Goal: Complete application form

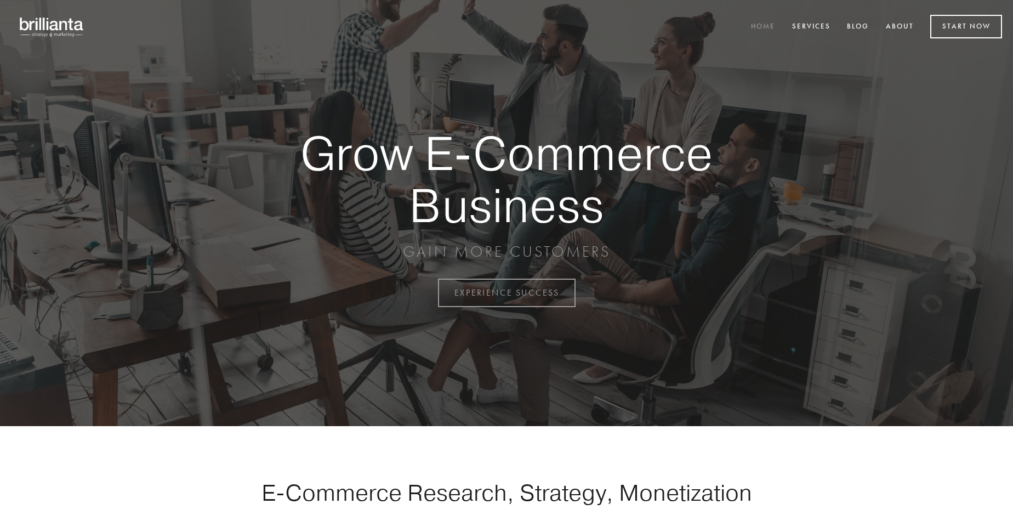
scroll to position [2875, 0]
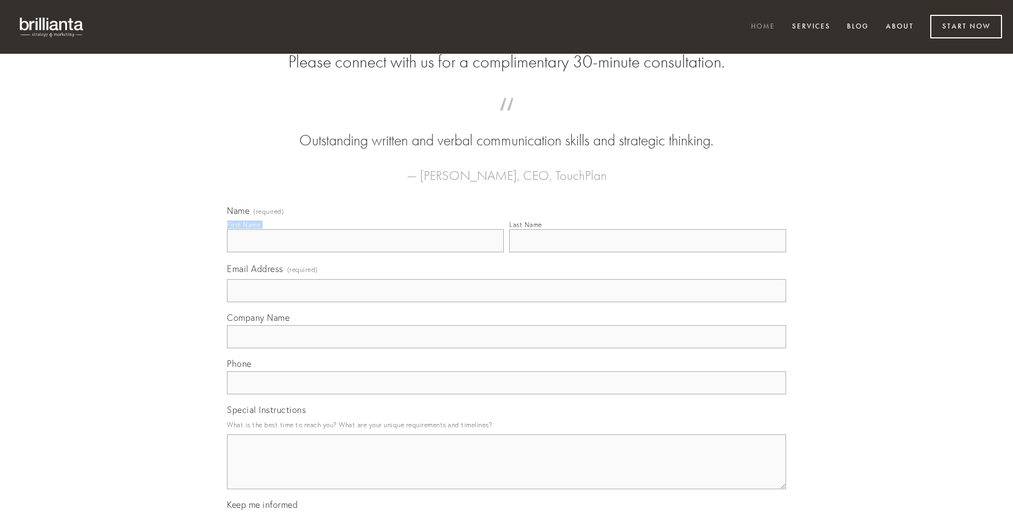
type input "[PERSON_NAME]"
click at [648, 252] on input "Last Name" at bounding box center [647, 240] width 277 height 23
type input "[PERSON_NAME]"
click at [507, 302] on input "Email Address (required)" at bounding box center [506, 290] width 559 height 23
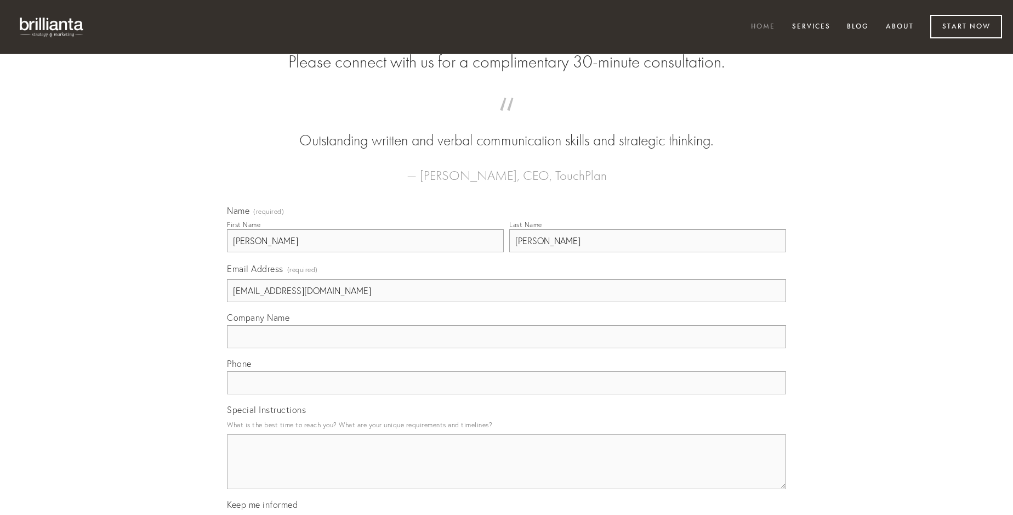
type input "[EMAIL_ADDRESS][DOMAIN_NAME]"
click at [507, 348] on input "Company Name" at bounding box center [506, 336] width 559 height 23
type input "aiunt"
click at [507, 394] on input "text" at bounding box center [506, 382] width 559 height 23
click at [507, 472] on textarea "Special Instructions" at bounding box center [506, 461] width 559 height 55
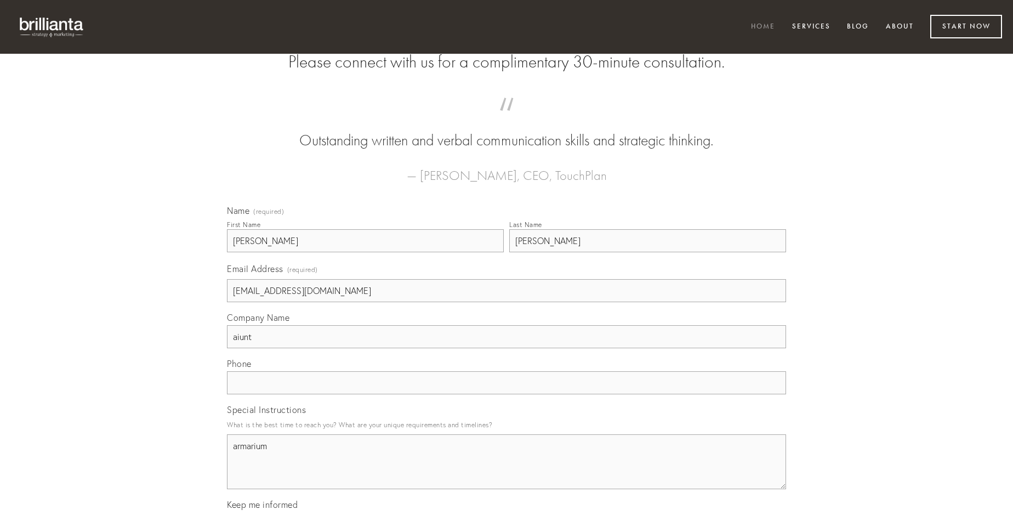
type textarea "armarium"
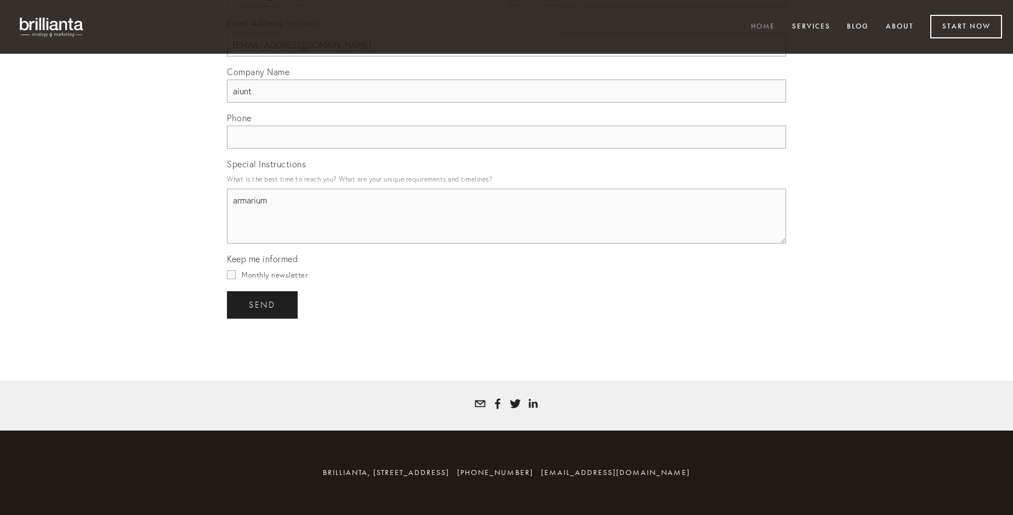
click at [263, 304] on span "send" at bounding box center [262, 305] width 27 height 10
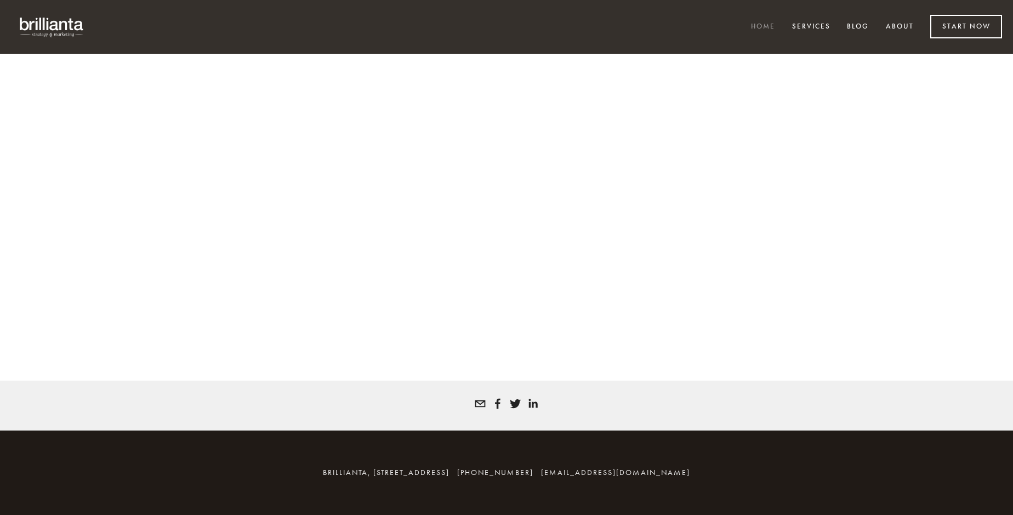
scroll to position [2860, 0]
